Goal: Task Accomplishment & Management: Use online tool/utility

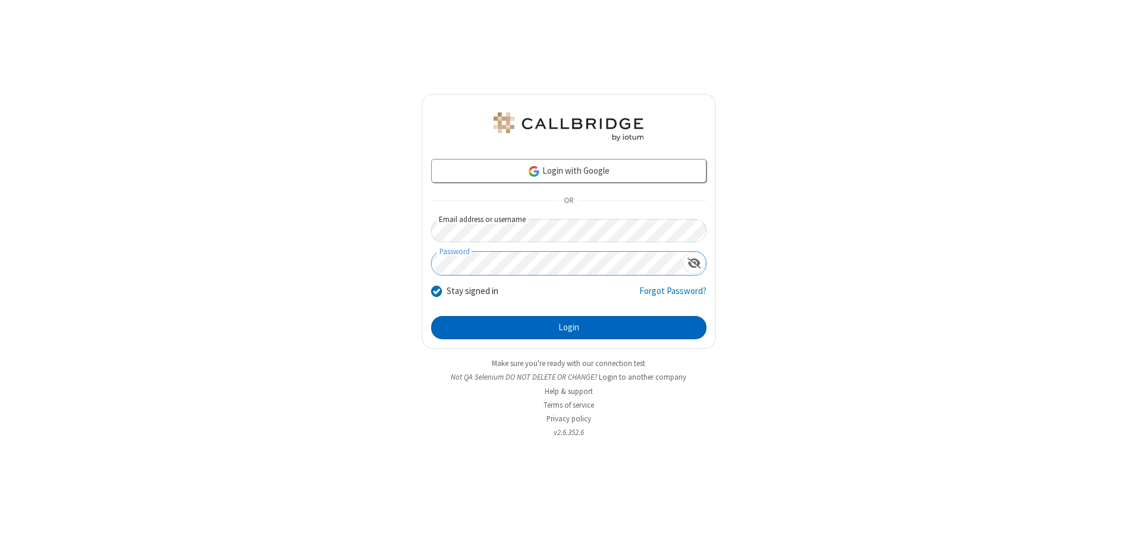
click at [569, 327] on button "Login" at bounding box center [568, 328] width 275 height 24
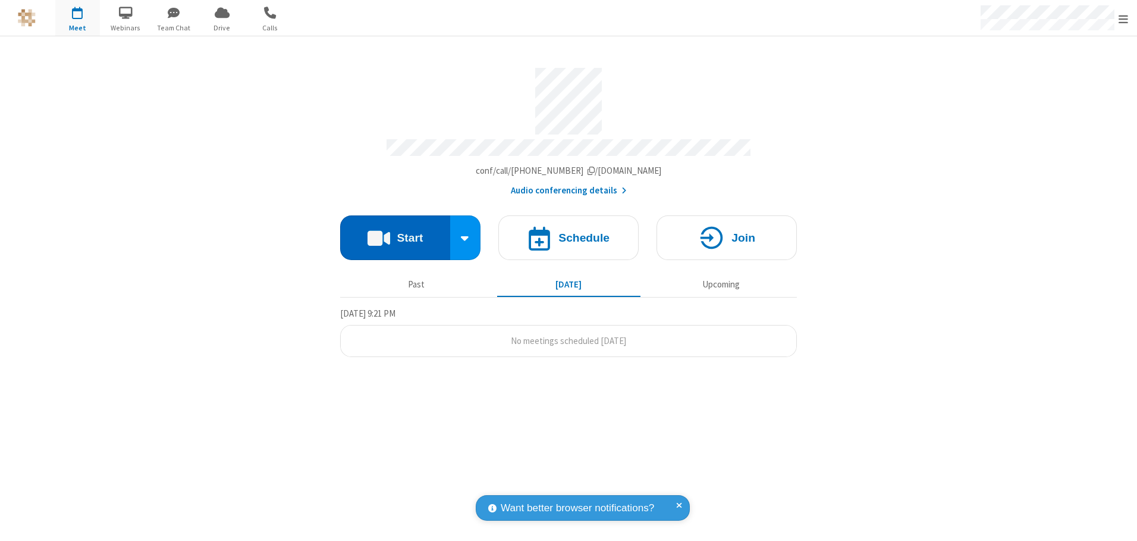
click at [395, 233] on button "Start" at bounding box center [395, 237] width 110 height 45
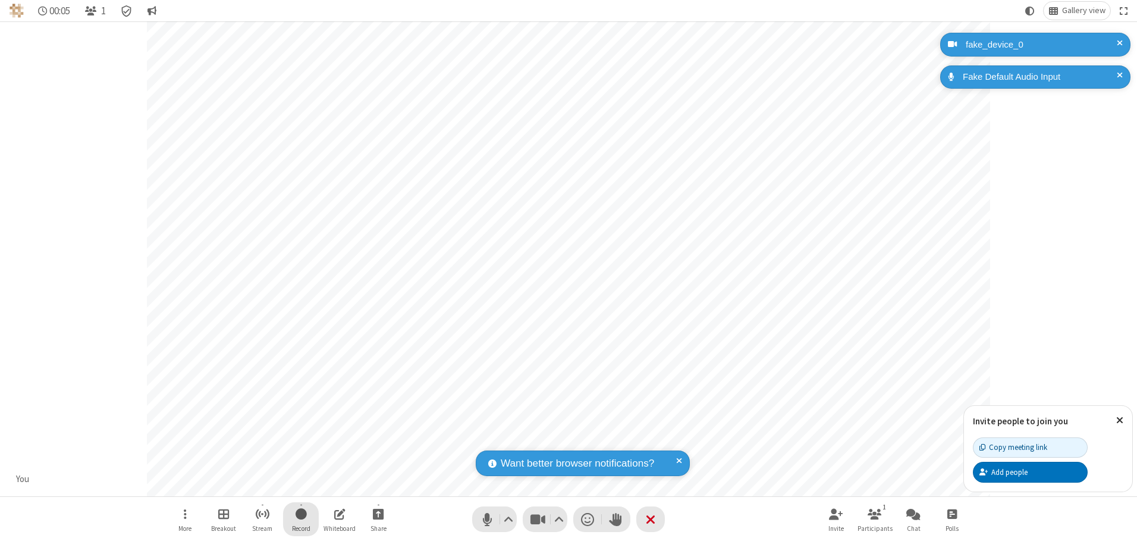
click at [301, 519] on span "Start recording" at bounding box center [301, 513] width 11 height 15
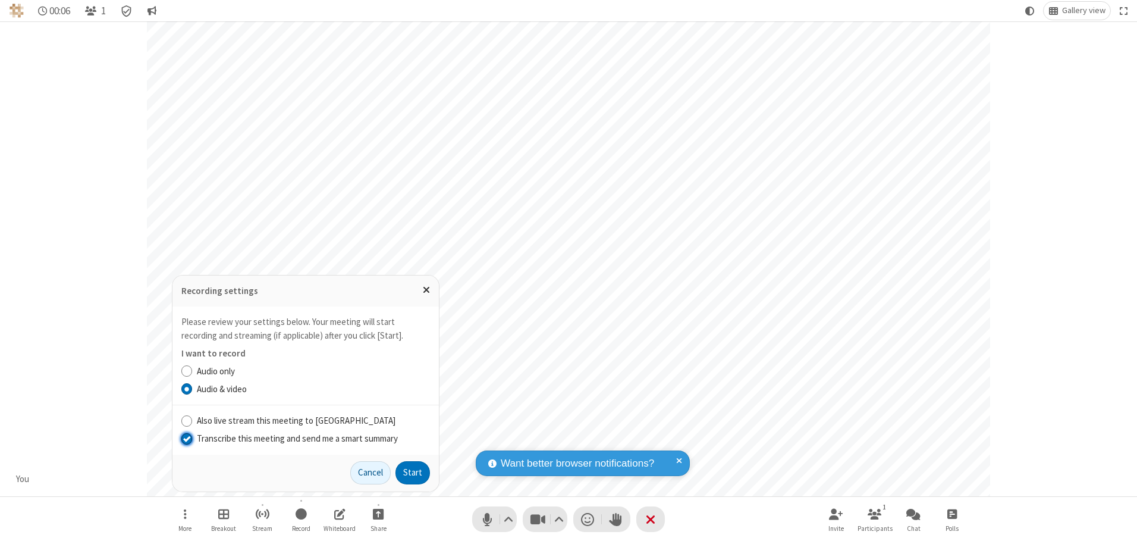
click at [186, 438] on input "Transcribe this meeting and send me a smart summary" at bounding box center [186, 438] width 11 height 12
click at [413, 472] on button "Start" at bounding box center [413, 473] width 35 height 24
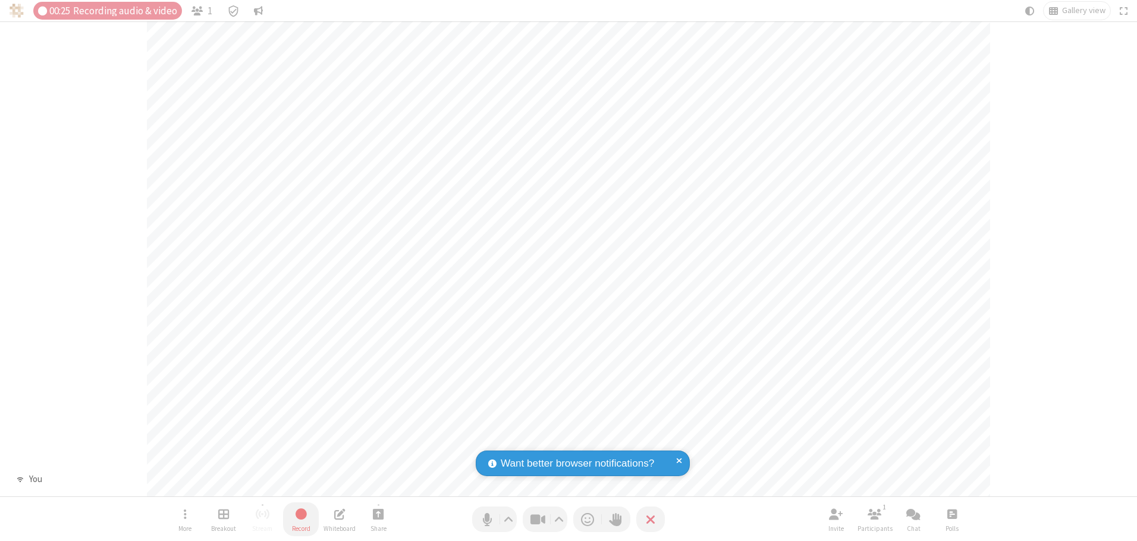
click at [301, 519] on span "Stop recording" at bounding box center [301, 513] width 14 height 15
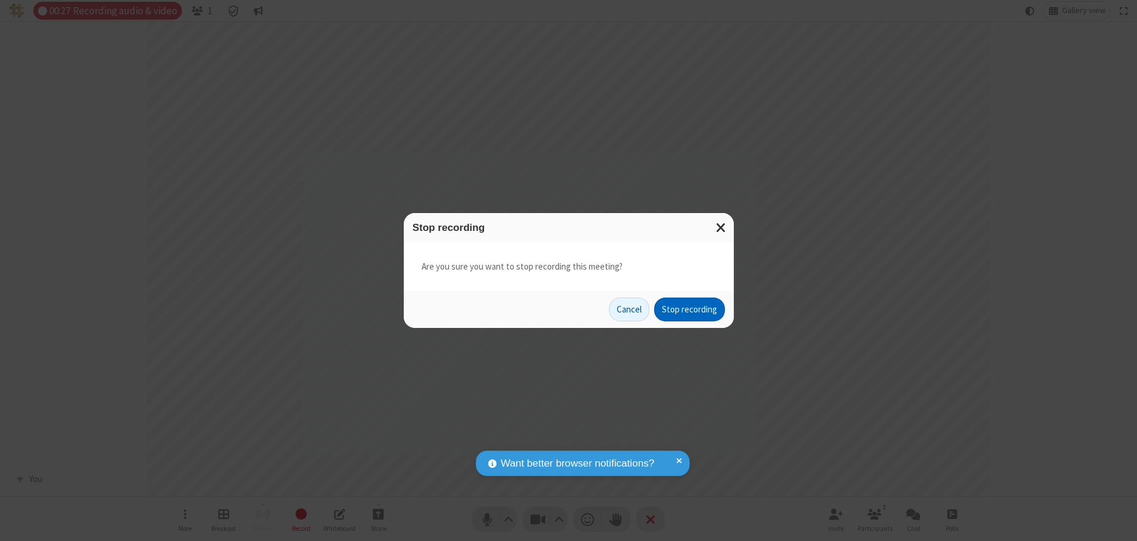
click at [689, 309] on button "Stop recording" at bounding box center [689, 309] width 71 height 24
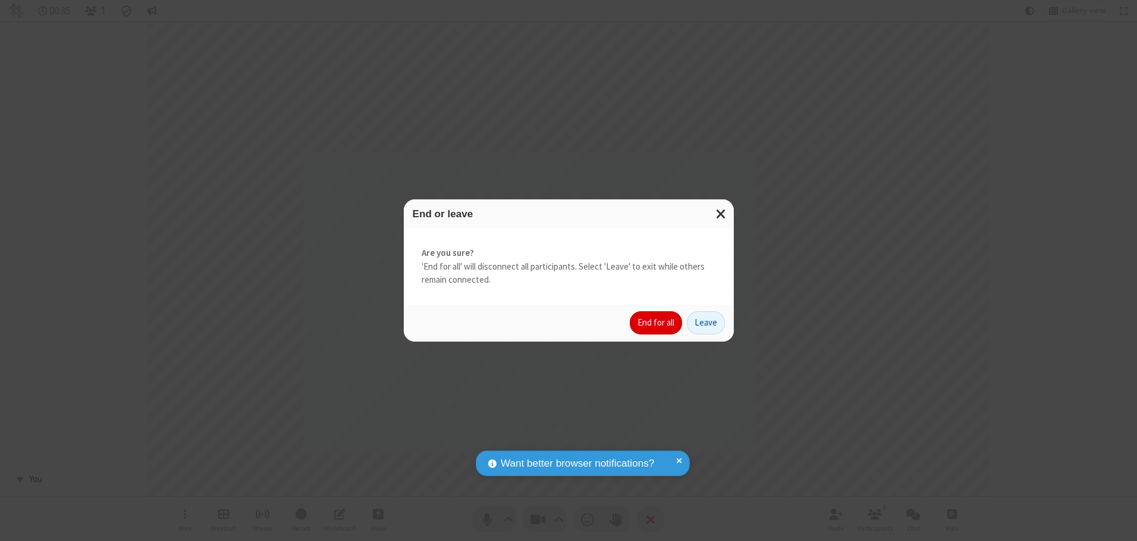
click at [657, 322] on button "End for all" at bounding box center [656, 323] width 52 height 24
